Goal: Information Seeking & Learning: Learn about a topic

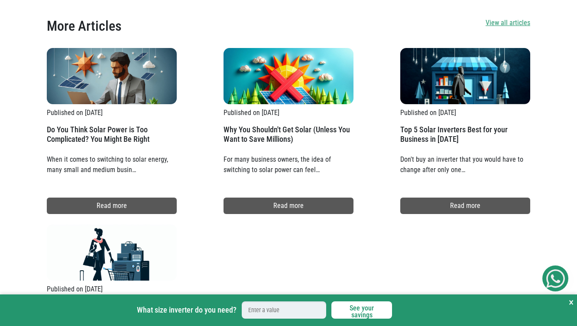
scroll to position [859, 0]
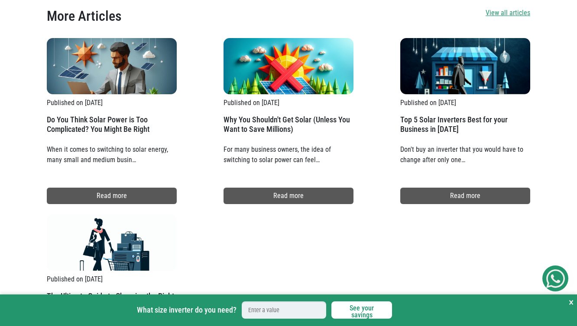
click at [137, 78] on div at bounding box center [112, 66] width 130 height 56
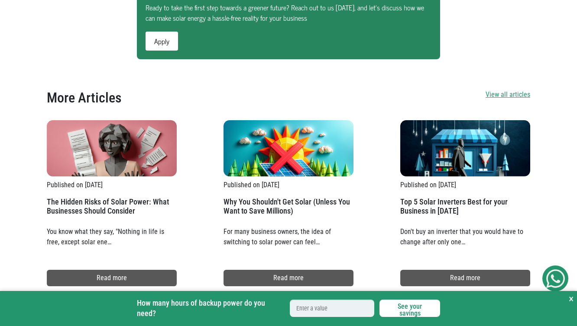
scroll to position [987, 0]
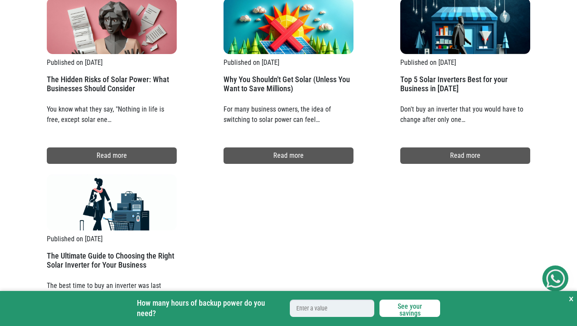
click at [459, 58] on p "Published on [DATE]" at bounding box center [465, 63] width 130 height 10
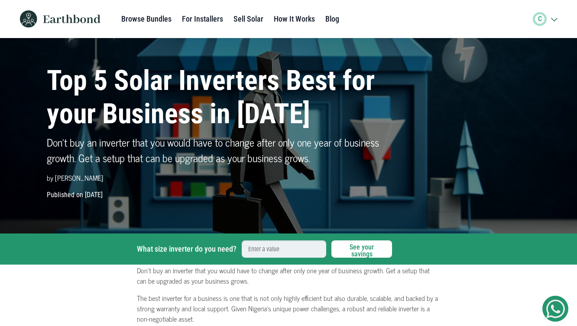
click at [459, 41] on div "Top 5 Solar Inverters Best for your Business in 2025 Don't buy an inverter that…" at bounding box center [288, 136] width 577 height 196
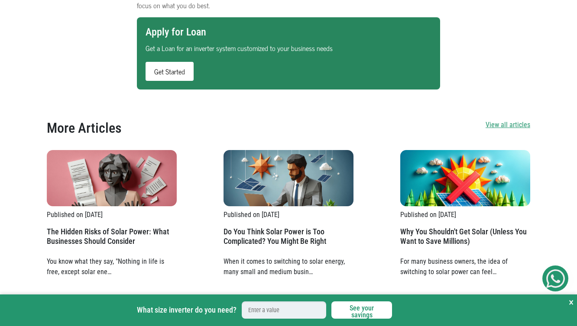
scroll to position [1149, 0]
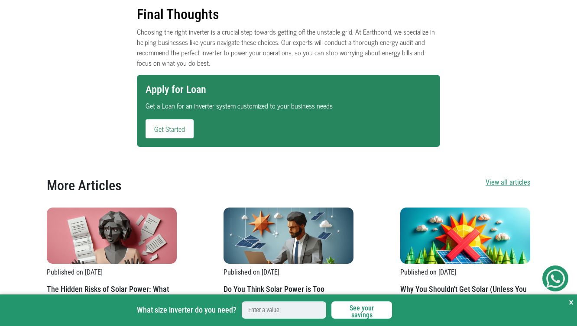
click at [175, 119] on link "Get Started" at bounding box center [169, 128] width 48 height 19
